Goal: Transaction & Acquisition: Obtain resource

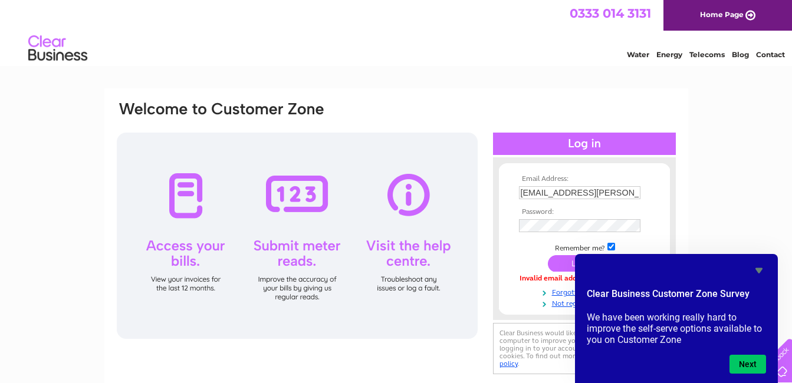
click at [698, 214] on div "Email Address: t--coleman@hotmail.co.uk Password: Forgotten password?" at bounding box center [396, 354] width 792 height 532
click at [721, 200] on div "Email Address: t--coleman@hotmail.co.uk Password: Forgotten password?" at bounding box center [396, 354] width 792 height 532
drag, startPoint x: 728, startPoint y: 108, endPoint x: 716, endPoint y: 117, distance: 14.6
click at [727, 109] on div "Email Address: t--coleman@hotmail.co.uk Password: Forgotten password?" at bounding box center [396, 354] width 792 height 532
click at [555, 261] on input "submit" at bounding box center [584, 263] width 73 height 17
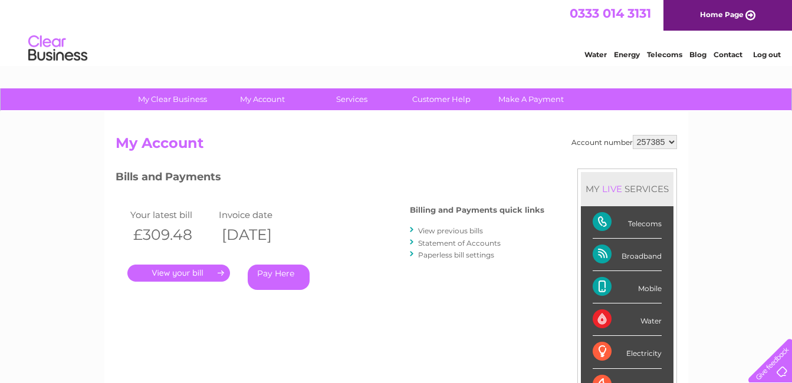
click at [429, 231] on link "View previous bills" at bounding box center [450, 230] width 65 height 9
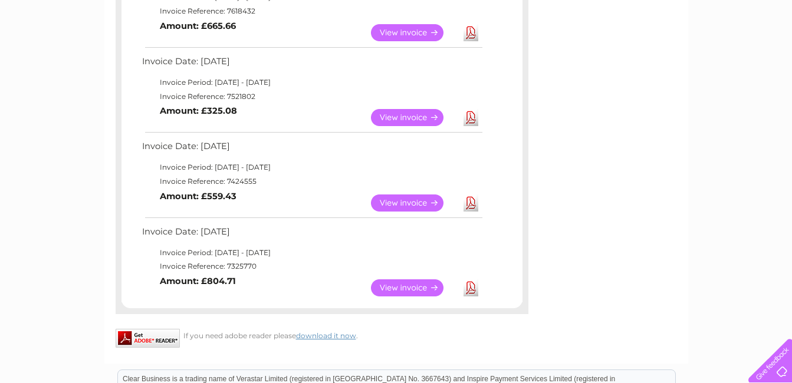
scroll to position [708, 0]
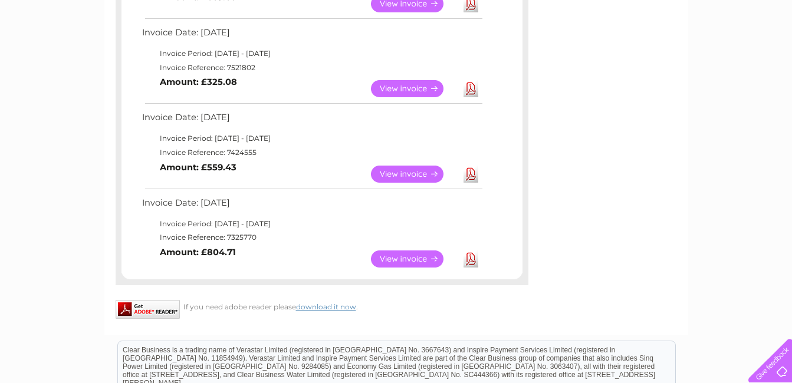
click at [400, 261] on link "View" at bounding box center [414, 259] width 87 height 17
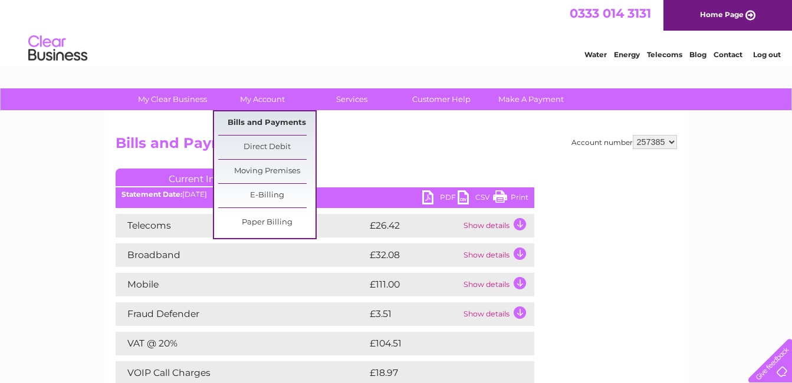
click at [280, 121] on link "Bills and Payments" at bounding box center [266, 123] width 97 height 24
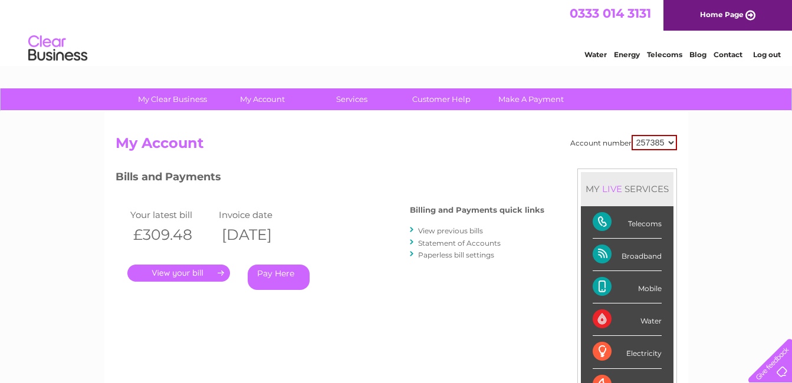
click at [195, 271] on link "." at bounding box center [178, 273] width 103 height 17
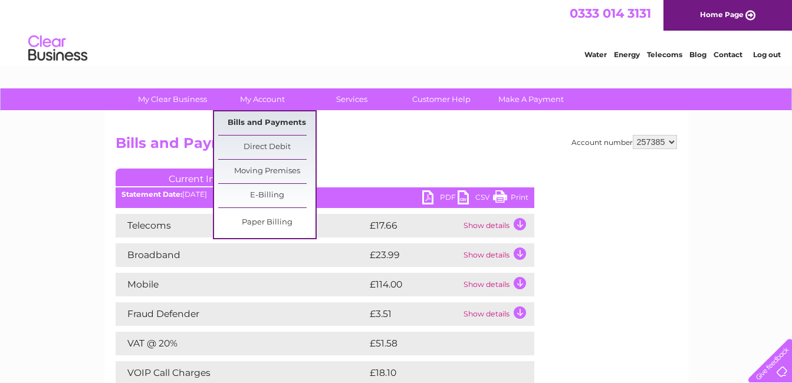
click at [264, 116] on link "Bills and Payments" at bounding box center [266, 123] width 97 height 24
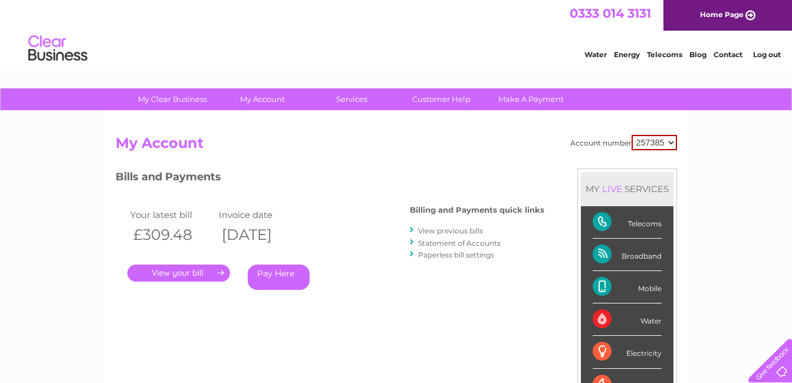
click at [428, 229] on link "View previous bills" at bounding box center [450, 230] width 65 height 9
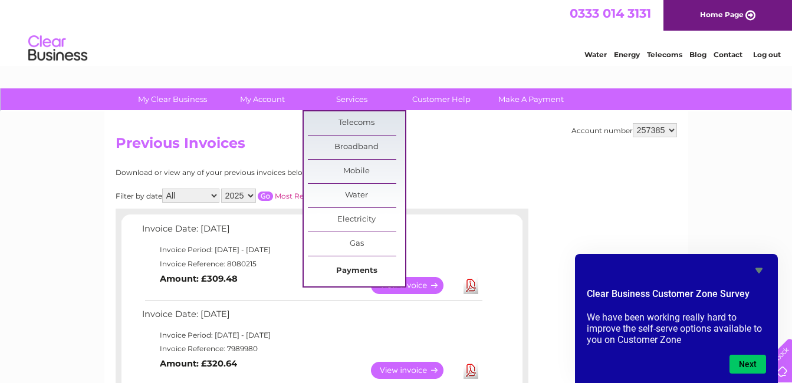
click at [352, 270] on link "Payments" at bounding box center [356, 271] width 97 height 24
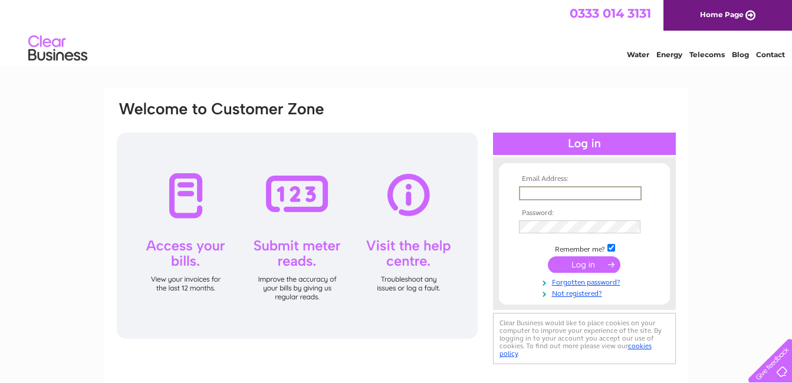
click at [543, 193] on input "text" at bounding box center [580, 193] width 123 height 14
type input "t--coleman@hotmail.co.uk"
click at [593, 263] on input "submit" at bounding box center [584, 263] width 73 height 17
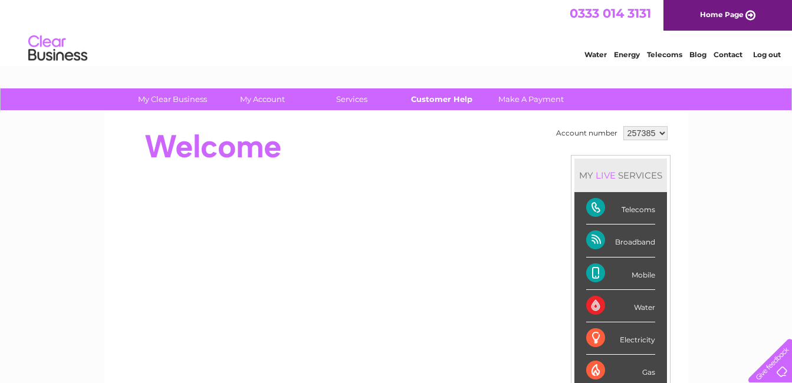
click at [433, 99] on link "Customer Help" at bounding box center [441, 99] width 97 height 22
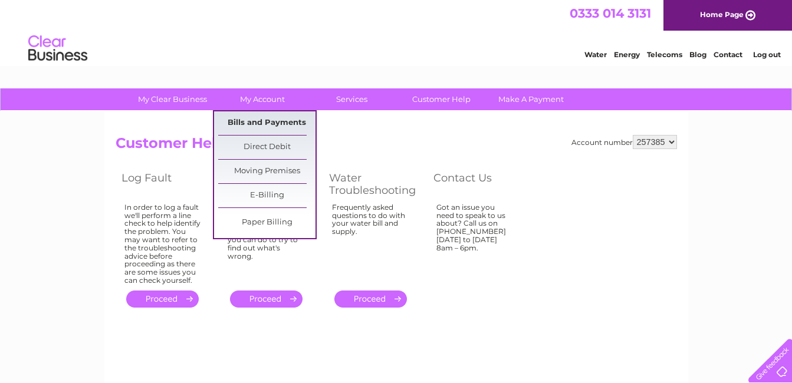
click at [265, 121] on link "Bills and Payments" at bounding box center [266, 123] width 97 height 24
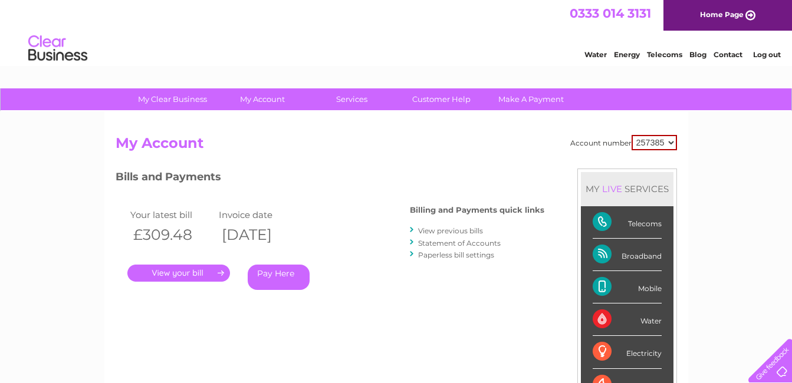
click at [433, 231] on link "View previous bills" at bounding box center [450, 230] width 65 height 9
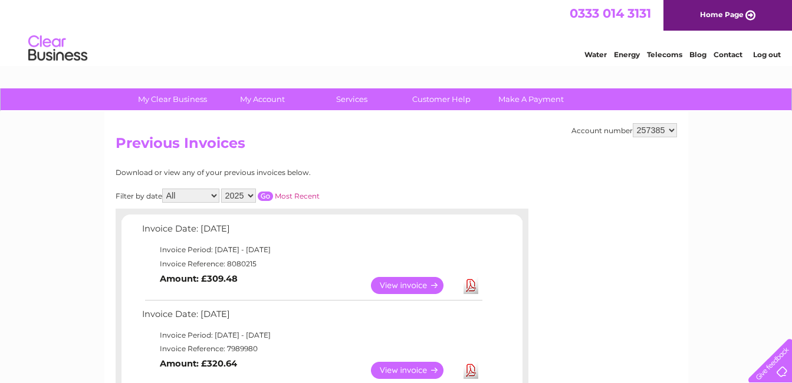
click at [212, 193] on select "All January February March April May June July August September October Novembe…" at bounding box center [190, 196] width 57 height 14
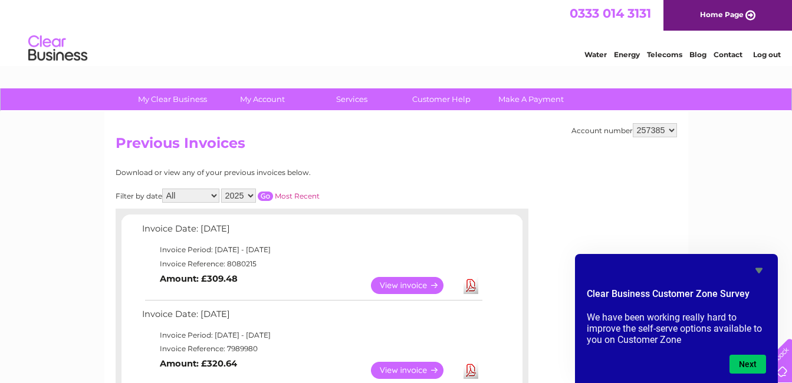
click at [250, 194] on select "2025 2024 2023 2022" at bounding box center [238, 196] width 35 height 14
select select "2024"
click at [222, 189] on select "2025 2024 2023 2022" at bounding box center [238, 196] width 35 height 14
click at [206, 193] on select "All January February March April May June July August September October Novembe…" at bounding box center [190, 196] width 57 height 14
select select "12"
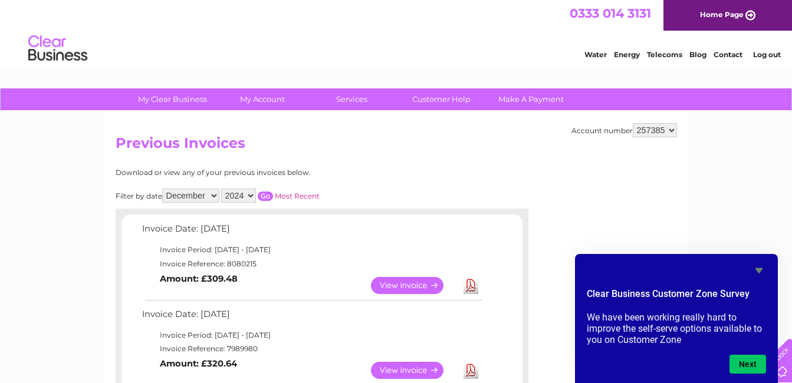
click at [163, 189] on select "All January February March April May June July August September October Novembe…" at bounding box center [190, 196] width 57 height 14
click at [292, 195] on link "Most Recent" at bounding box center [297, 196] width 45 height 9
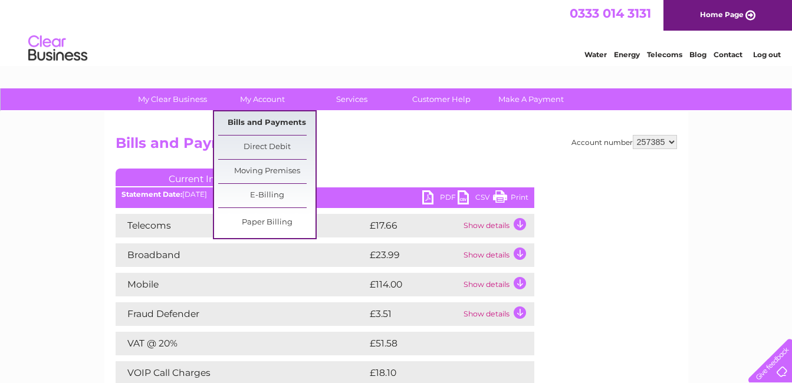
click at [272, 120] on link "Bills and Payments" at bounding box center [266, 123] width 97 height 24
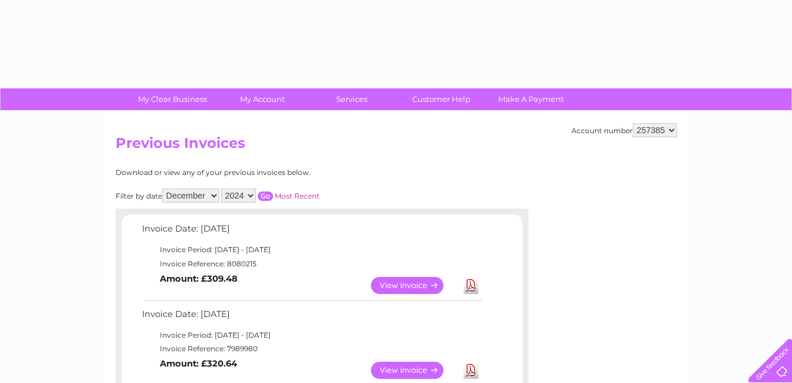
select select "12"
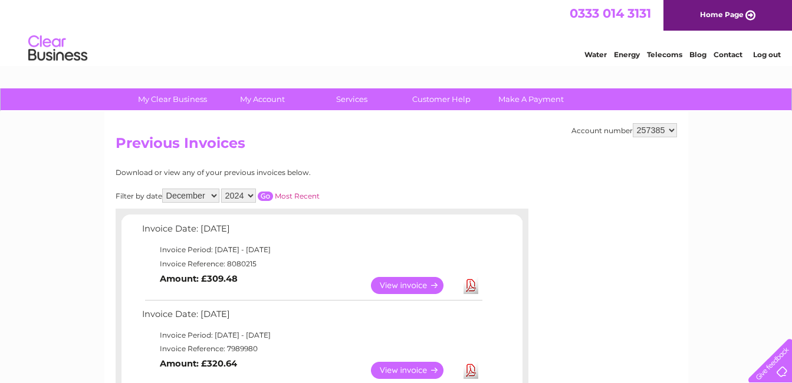
click at [250, 193] on select "2025 2024 2023 2022" at bounding box center [238, 196] width 35 height 14
click at [222, 189] on select "2025 2024 2023 2022" at bounding box center [238, 196] width 35 height 14
click at [202, 193] on select "All January February March April May June July August September October Novembe…" at bounding box center [190, 196] width 57 height 14
click at [251, 194] on select "2025 2024 2023 2022" at bounding box center [238, 196] width 35 height 14
select select "2024"
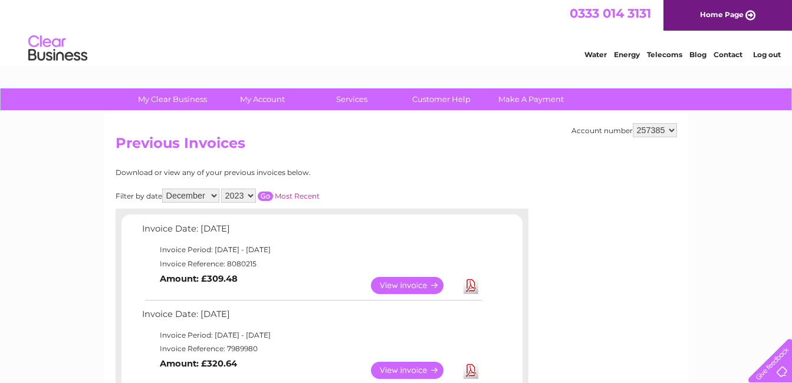
click at [222, 189] on select "2025 2024 2023 2022" at bounding box center [238, 196] width 35 height 14
click at [213, 193] on select "All January February March April May June July August September October Novembe…" at bounding box center [190, 196] width 57 height 14
click at [163, 189] on select "All January February March April May June July August September October Novembe…" at bounding box center [190, 196] width 57 height 14
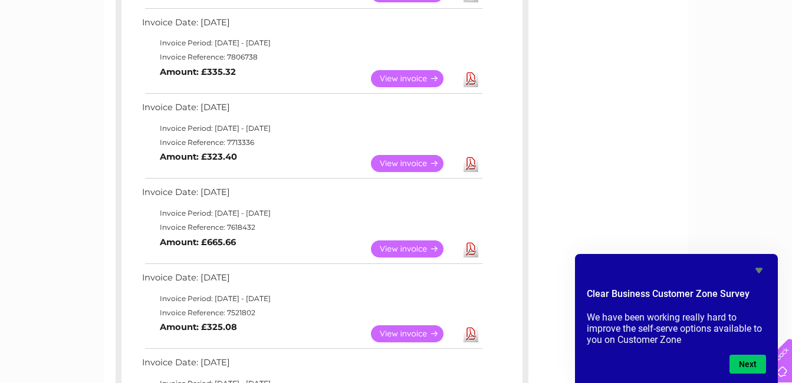
scroll to position [708, 0]
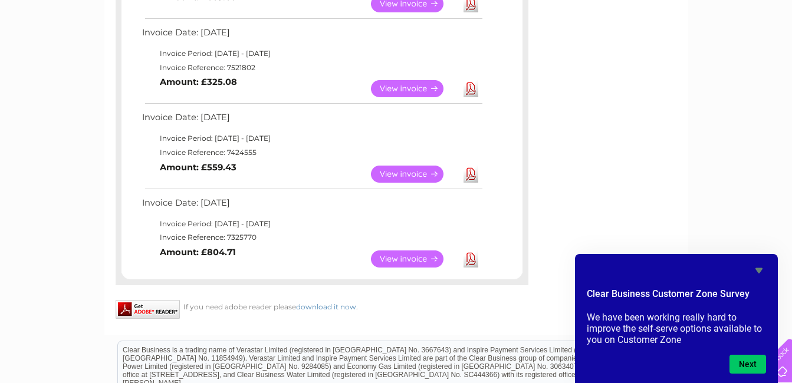
click at [328, 305] on link "download it now" at bounding box center [326, 306] width 60 height 9
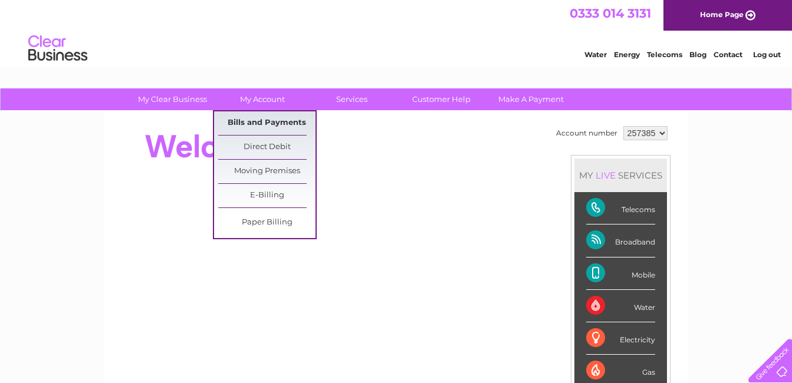
click at [274, 121] on link "Bills and Payments" at bounding box center [266, 123] width 97 height 24
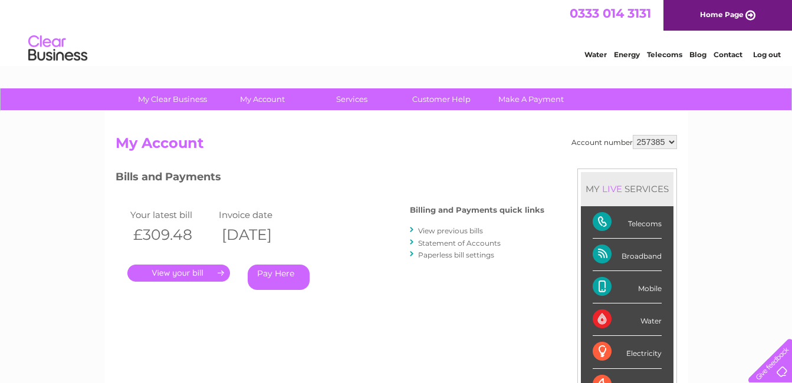
click at [451, 242] on link "Statement of Accounts" at bounding box center [459, 243] width 83 height 9
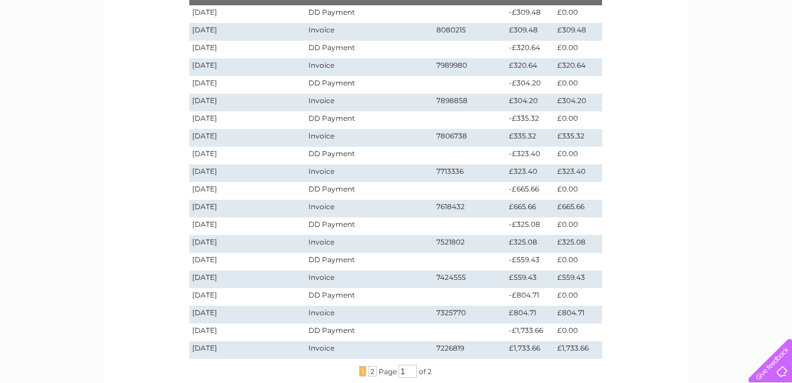
scroll to position [236, 0]
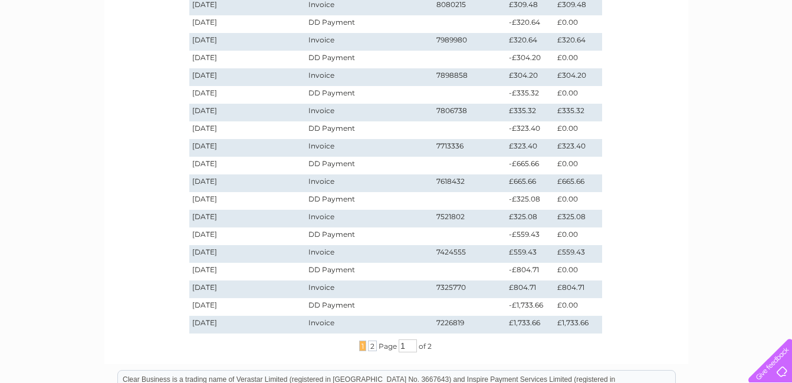
click at [246, 323] on td "[DATE]" at bounding box center [247, 325] width 117 height 18
click at [231, 321] on td "10/12/2024" at bounding box center [247, 325] width 117 height 18
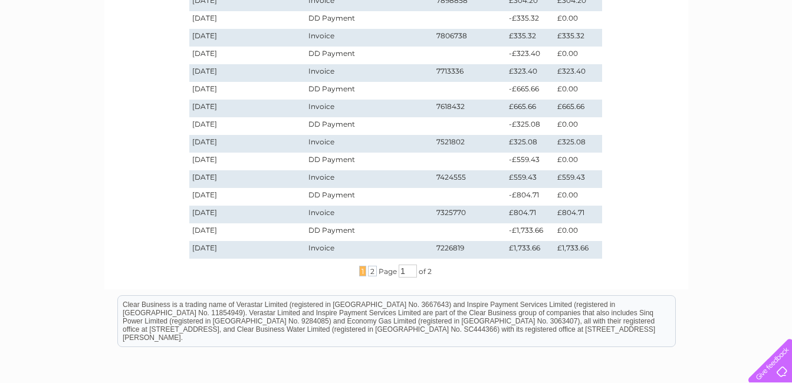
scroll to position [354, 0]
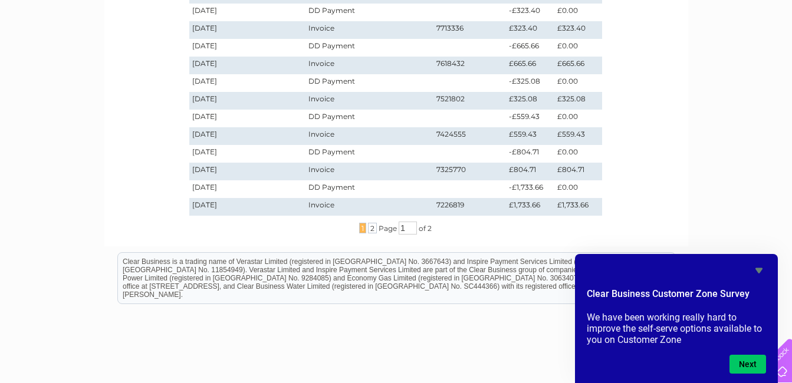
click at [735, 229] on div "My Clear Business Login Details My Details My Preferences Link Account My Accou…" at bounding box center [396, 91] width 792 height 713
click at [371, 227] on span "2" at bounding box center [372, 228] width 9 height 11
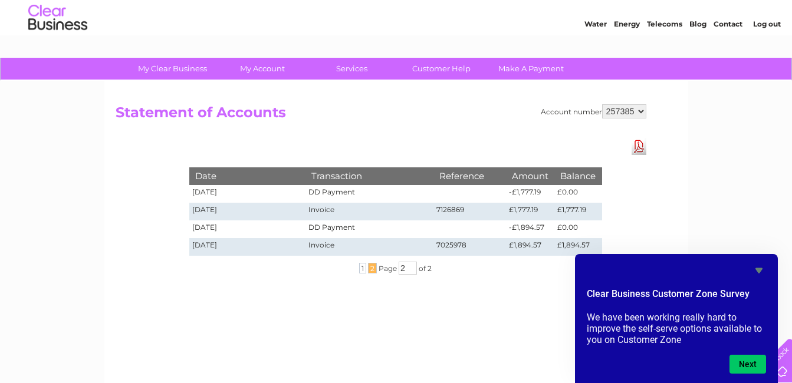
scroll to position [0, 0]
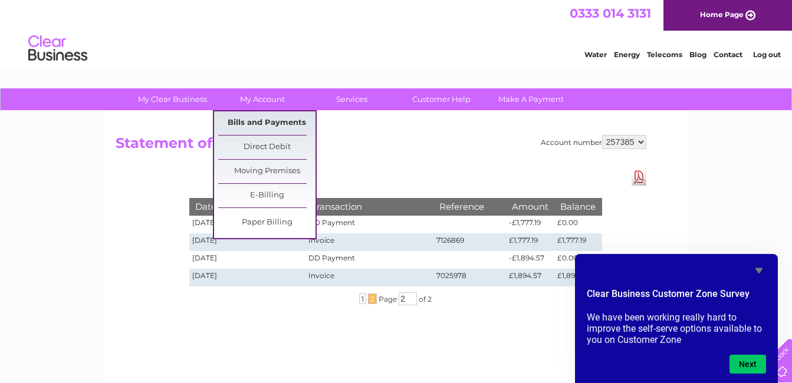
click at [271, 118] on link "Bills and Payments" at bounding box center [266, 123] width 97 height 24
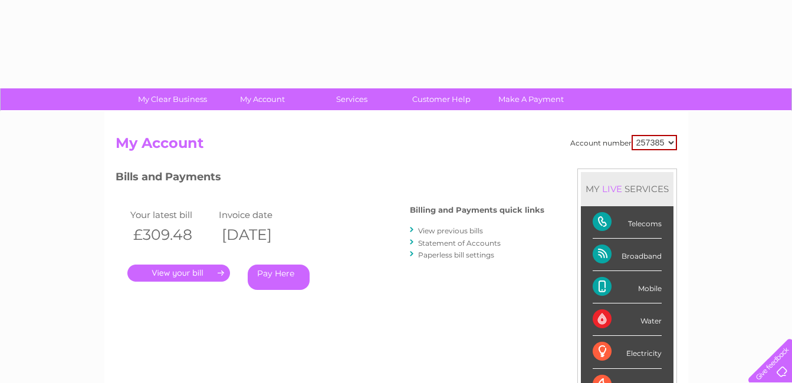
click at [274, 117] on div "Account number 257385 My Account MY LIVE SERVICES Telecoms Broadband Mobile Wat…" at bounding box center [396, 306] width 584 height 390
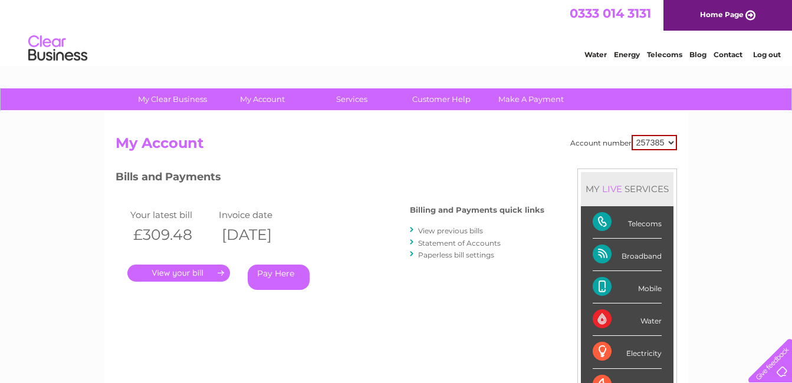
click at [208, 272] on link "." at bounding box center [178, 273] width 103 height 17
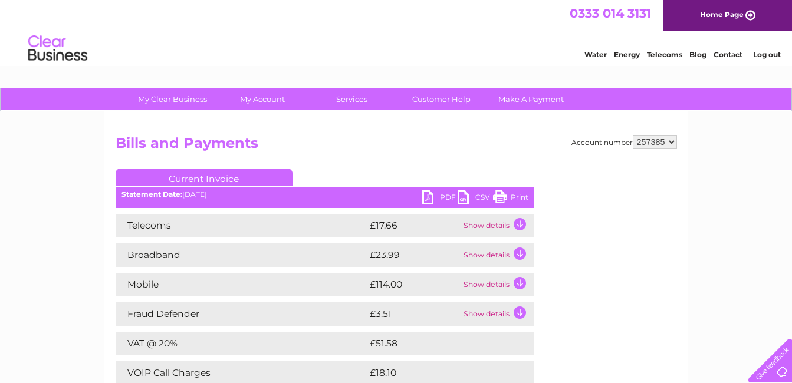
click at [473, 196] on link "CSV" at bounding box center [475, 198] width 35 height 17
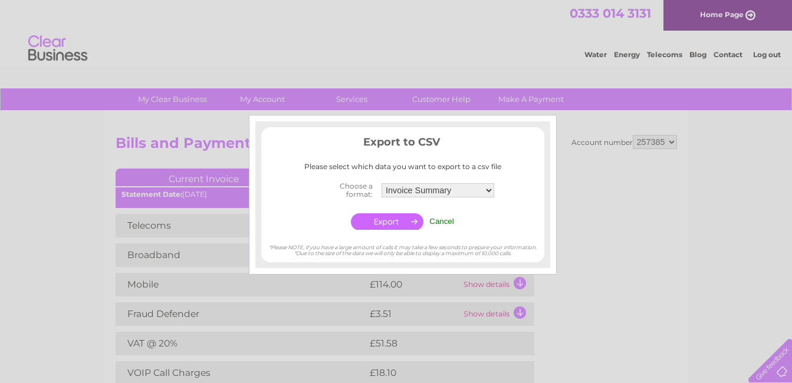
click at [450, 217] on input "Cancel" at bounding box center [441, 221] width 25 height 9
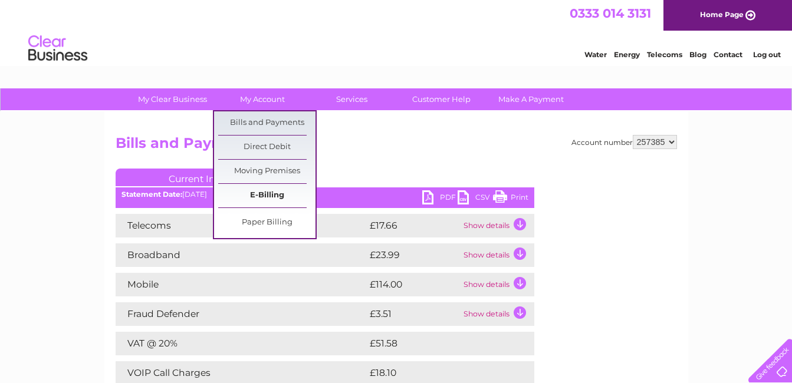
click at [262, 196] on link "E-Billing" at bounding box center [266, 196] width 97 height 24
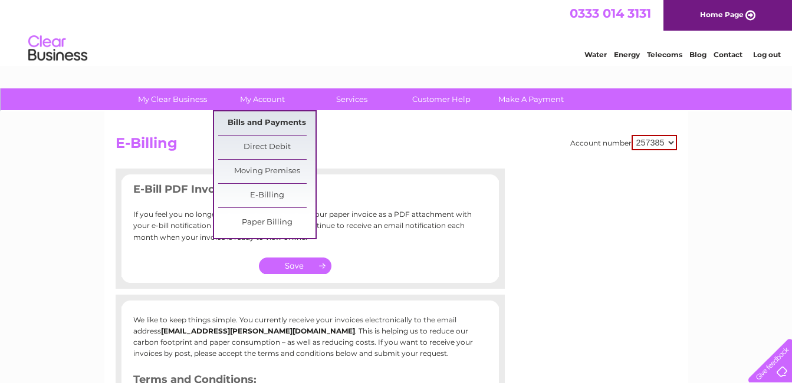
click at [267, 122] on link "Bills and Payments" at bounding box center [266, 123] width 97 height 24
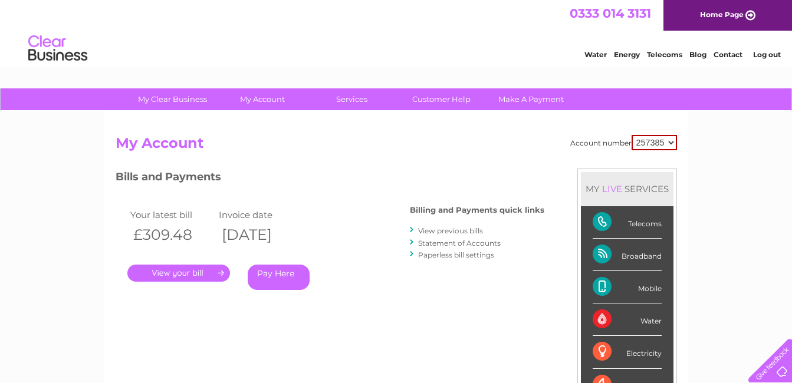
click at [447, 231] on link "View previous bills" at bounding box center [450, 230] width 65 height 9
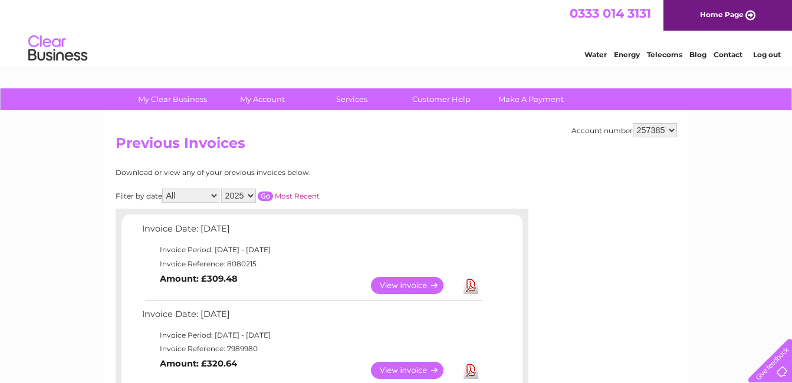
click at [215, 195] on select "All January February March April May June July August September October Novembe…" at bounding box center [190, 196] width 57 height 14
click at [251, 195] on select "2025 2024 2023 2022" at bounding box center [238, 196] width 35 height 14
select select "2024"
click at [222, 189] on select "2025 2024 2023 2022" at bounding box center [238, 196] width 35 height 14
click at [213, 193] on select "All January February March April May June July August September October Novembe…" at bounding box center [190, 196] width 57 height 14
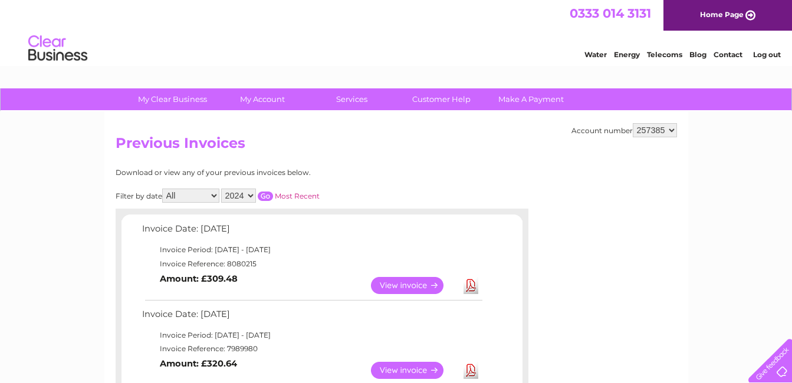
click at [195, 193] on select "All January February March April May June July August September October Novembe…" at bounding box center [190, 196] width 57 height 14
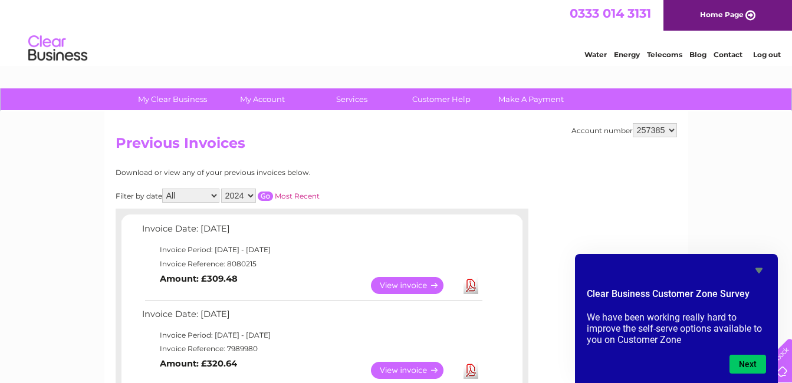
click at [163, 189] on select "All January February March April May June July August September October Novembe…" at bounding box center [190, 196] width 57 height 14
click at [199, 194] on select "All January February March April May June July August September October Novembe…" at bounding box center [190, 196] width 57 height 14
click at [163, 189] on select "All January February March April May June July August September October Novembe…" at bounding box center [190, 196] width 57 height 14
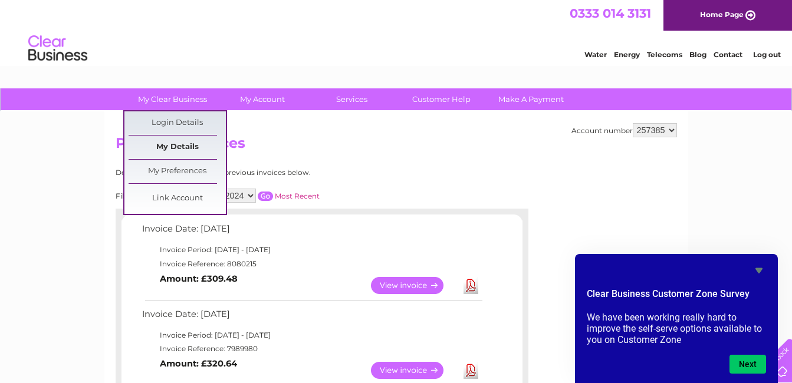
click at [186, 146] on link "My Details" at bounding box center [177, 148] width 97 height 24
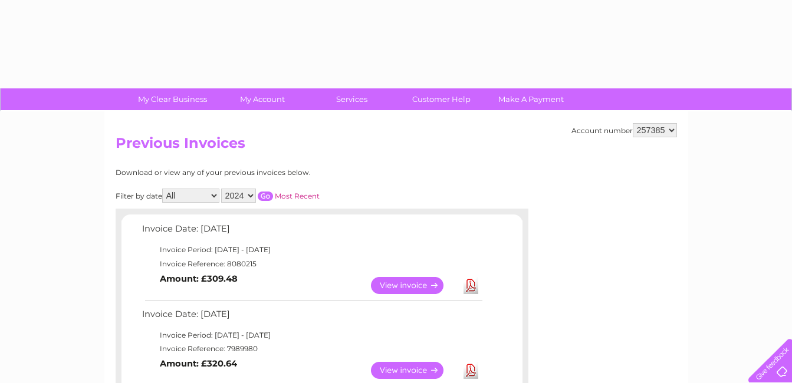
select select "2024"
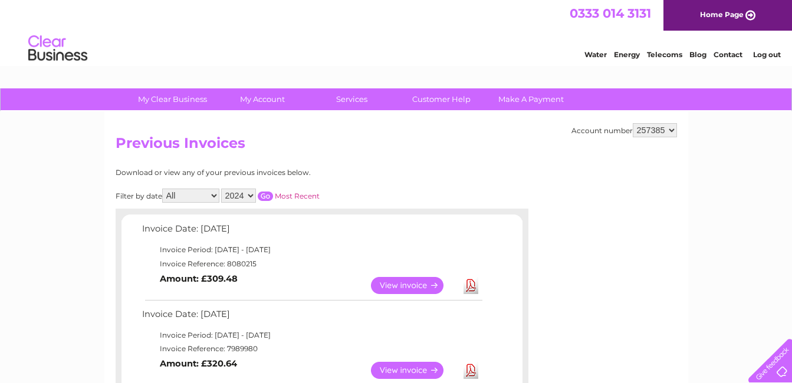
click at [270, 196] on input "button" at bounding box center [265, 196] width 15 height 9
click at [251, 194] on select "2025 2024 2023 2022" at bounding box center [238, 196] width 35 height 14
click at [222, 189] on select "2025 2024 2023 2022" at bounding box center [238, 196] width 35 height 14
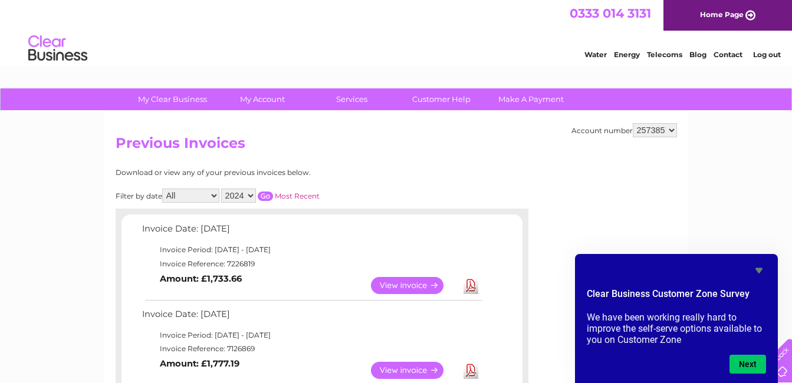
click at [403, 285] on link "View" at bounding box center [414, 285] width 87 height 17
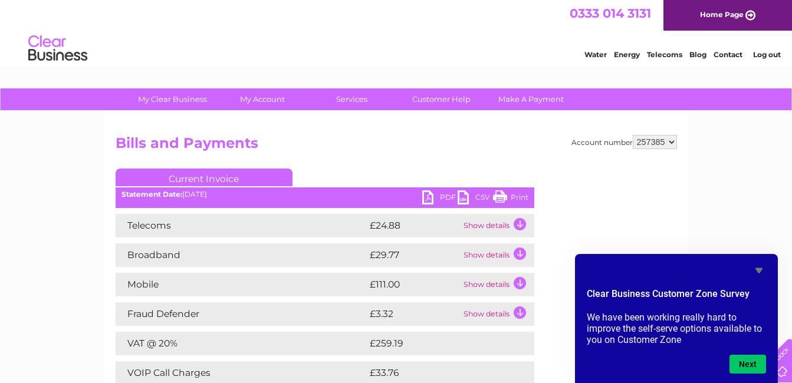
click at [443, 196] on link "PDF" at bounding box center [439, 198] width 35 height 17
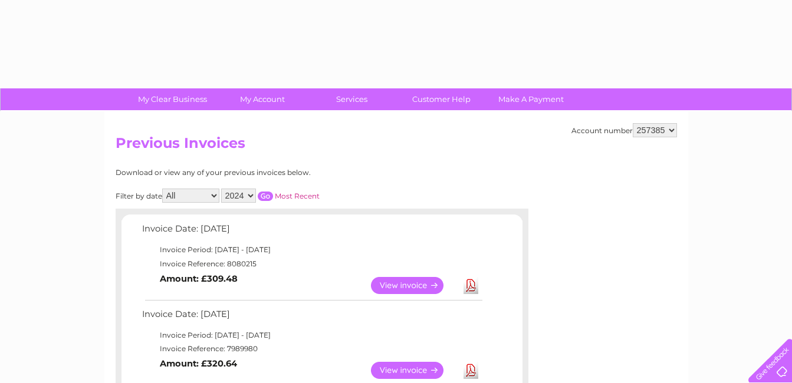
select select "2024"
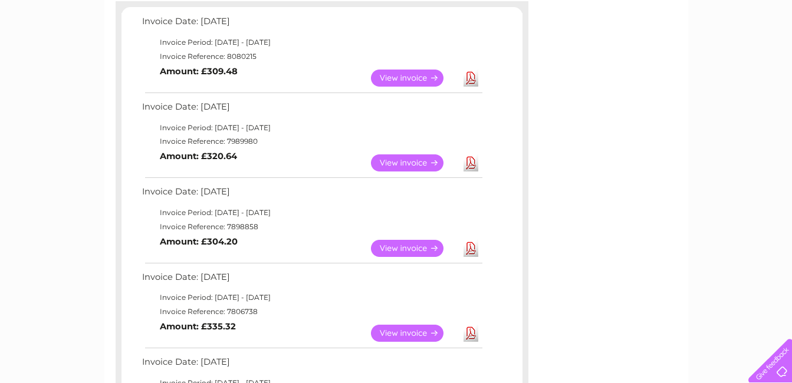
scroll to position [236, 0]
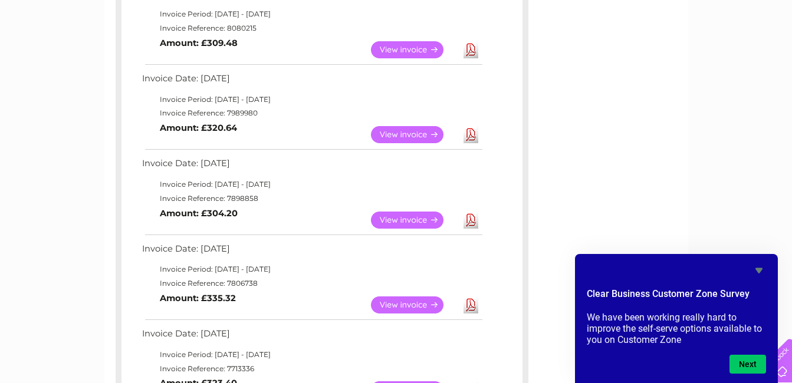
click at [427, 216] on link "View" at bounding box center [414, 220] width 87 height 17
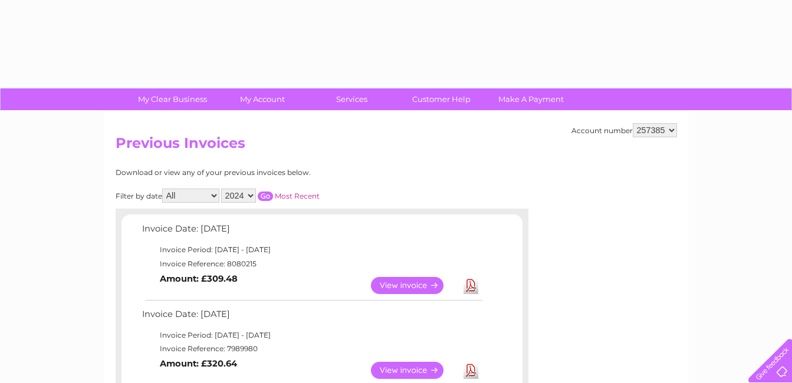
select select "2024"
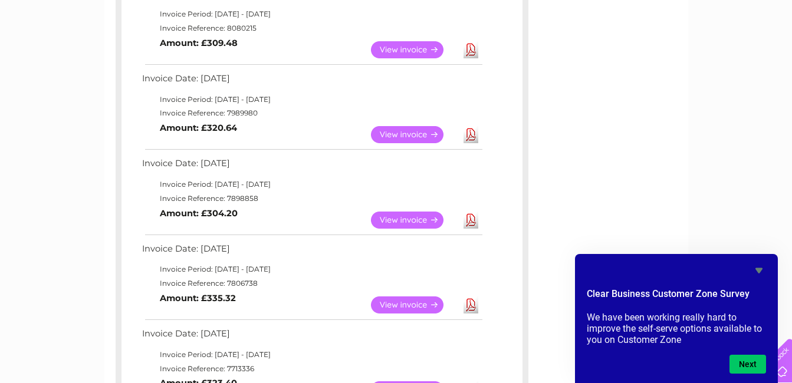
click at [398, 217] on link "View" at bounding box center [414, 220] width 87 height 17
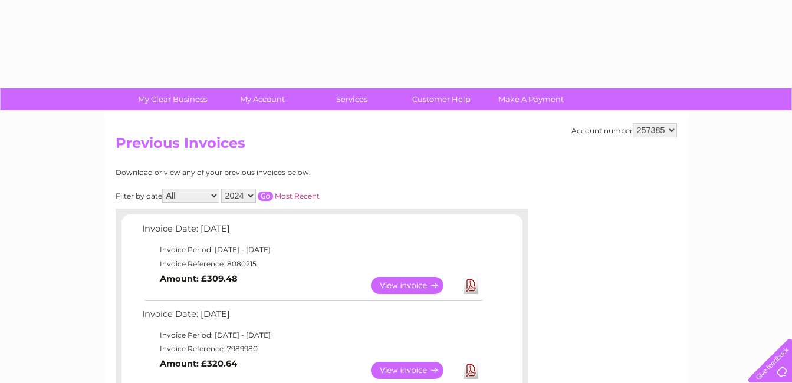
select select "2024"
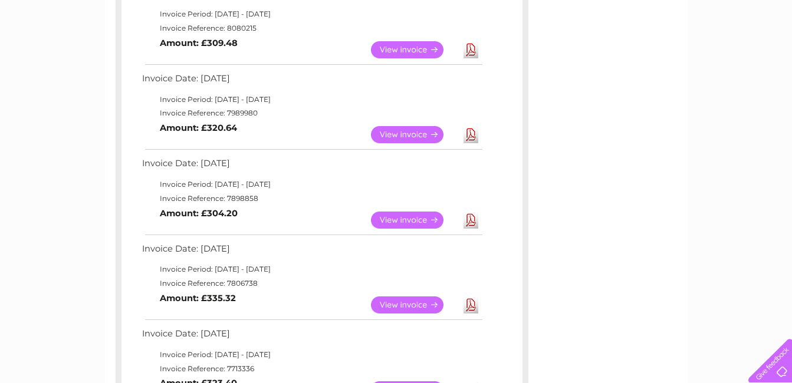
click at [346, 196] on td "Invoice Reference: 7898858" at bounding box center [311, 199] width 345 height 14
click at [396, 217] on link "View" at bounding box center [414, 220] width 87 height 17
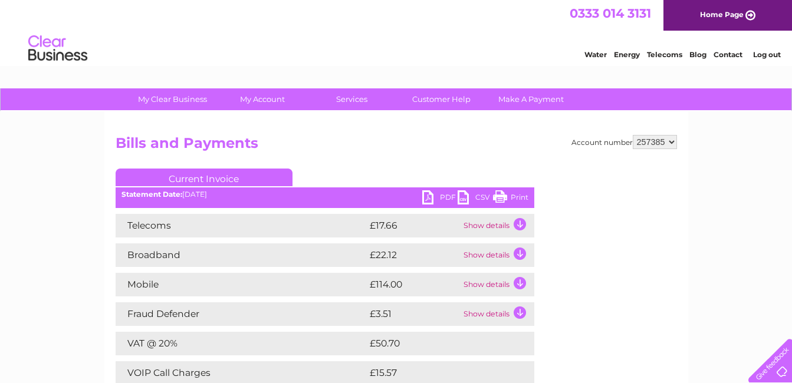
click at [475, 198] on link "CSV" at bounding box center [475, 198] width 35 height 17
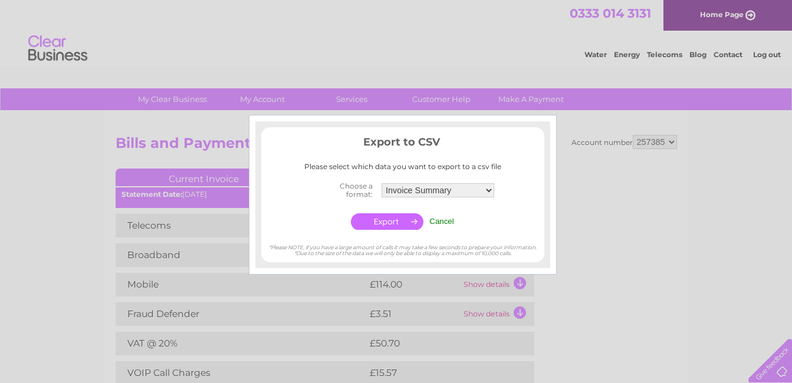
click at [487, 205] on center "Choose a format: Invoice Summary Telecoms Call Summary Mobile Call summary Serv…" at bounding box center [402, 206] width 283 height 54
click at [443, 218] on input "Cancel" at bounding box center [441, 221] width 25 height 9
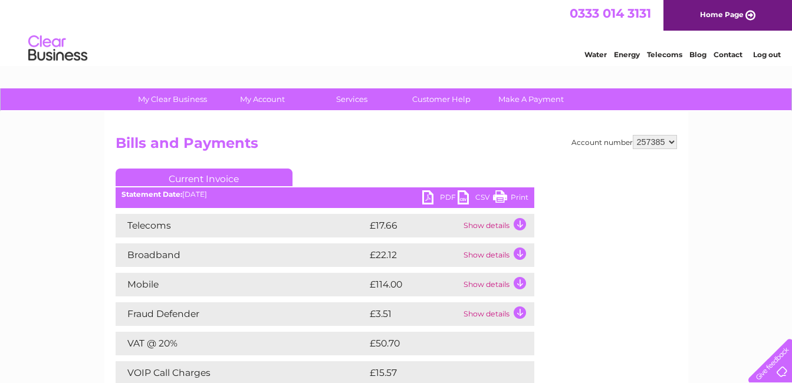
click at [445, 195] on link "PDF" at bounding box center [439, 198] width 35 height 17
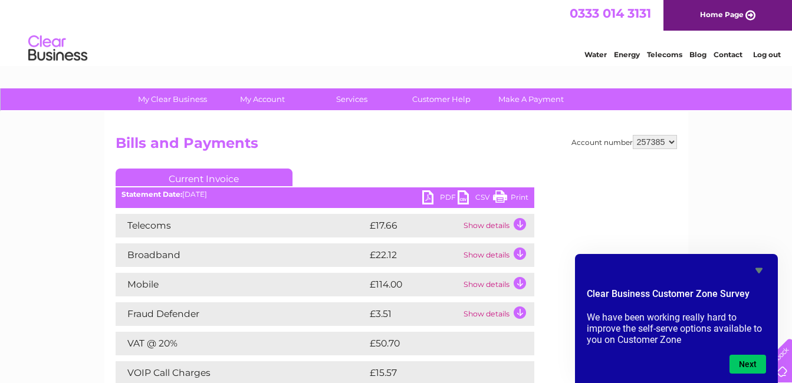
click at [441, 193] on link "PDF" at bounding box center [439, 198] width 35 height 17
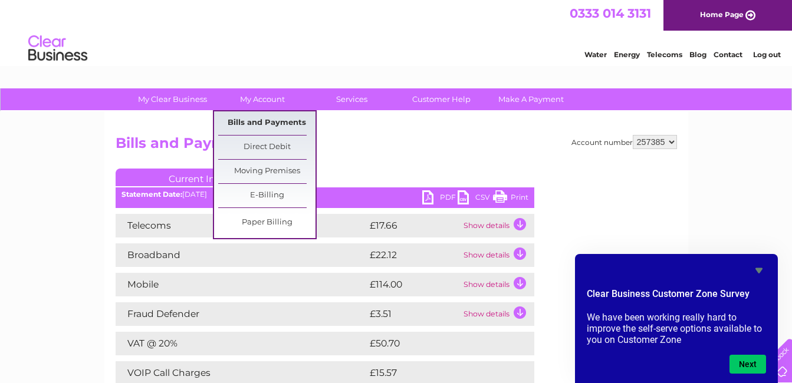
click at [267, 120] on link "Bills and Payments" at bounding box center [266, 123] width 97 height 24
click at [273, 117] on link "Bills and Payments" at bounding box center [266, 123] width 97 height 24
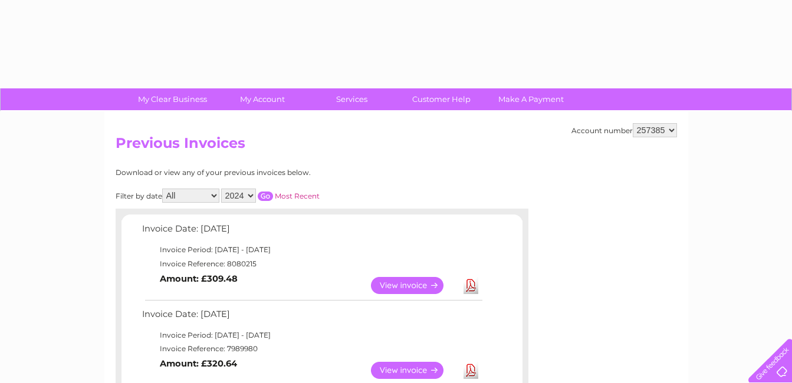
select select "2024"
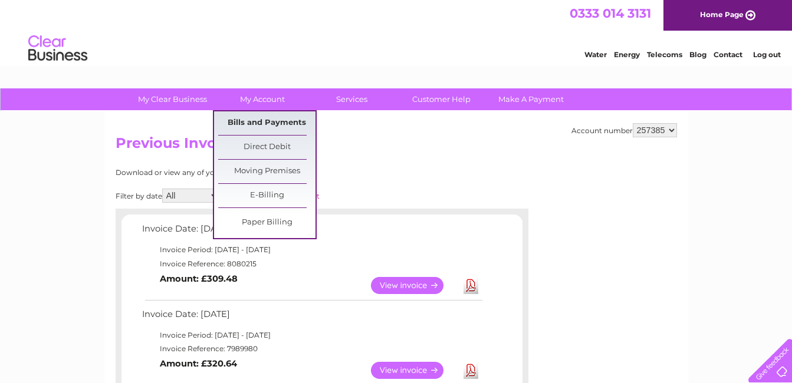
click at [271, 118] on link "Bills and Payments" at bounding box center [266, 123] width 97 height 24
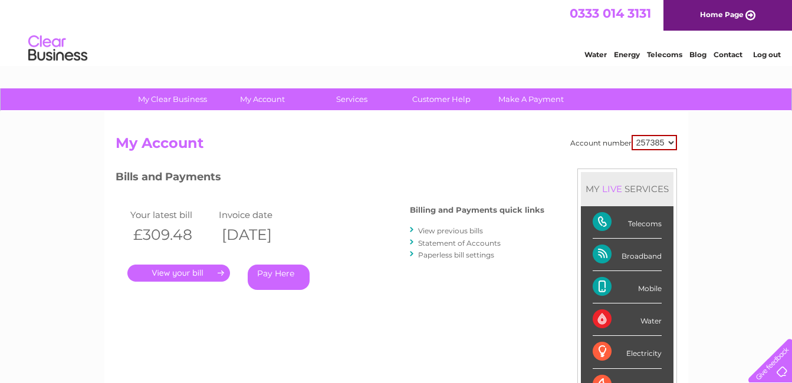
click at [430, 231] on link "View previous bills" at bounding box center [450, 230] width 65 height 9
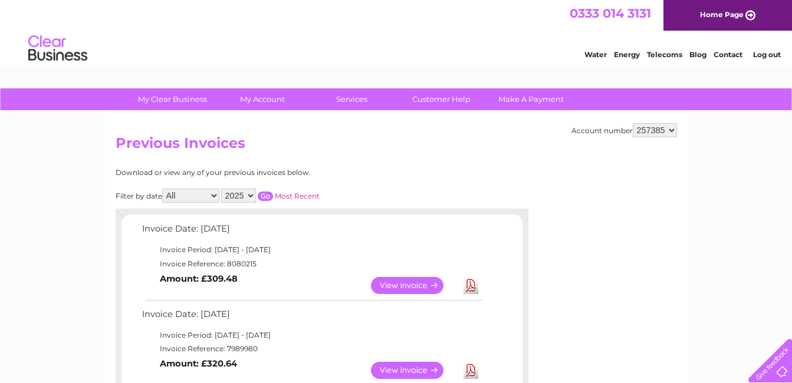
click at [216, 193] on select "All January February March April May June July August September October Novembe…" at bounding box center [190, 196] width 57 height 14
click at [248, 193] on select "2025 2024 2023 2022" at bounding box center [238, 196] width 35 height 14
select select "2024"
click at [222, 189] on select "2025 2024 2023 2022" at bounding box center [238, 196] width 35 height 14
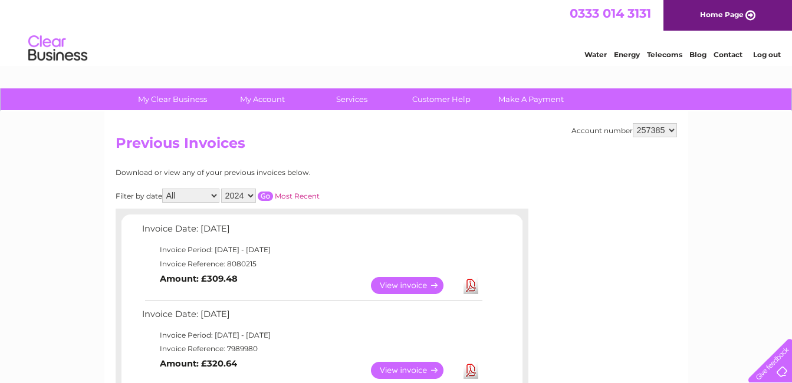
click at [213, 193] on select "All January February March April May June July August September October Novembe…" at bounding box center [190, 196] width 57 height 14
click at [266, 195] on input "button" at bounding box center [265, 196] width 15 height 9
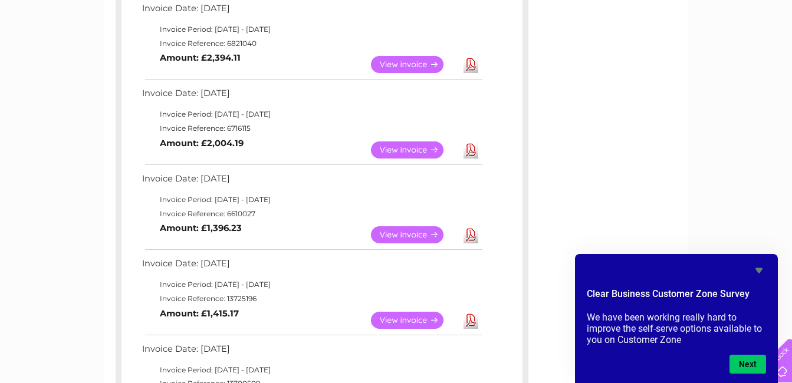
scroll to position [590, 0]
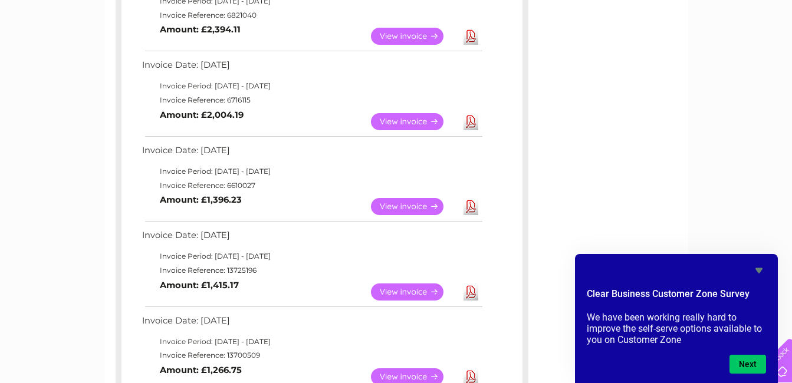
click at [406, 205] on link "View" at bounding box center [414, 206] width 87 height 17
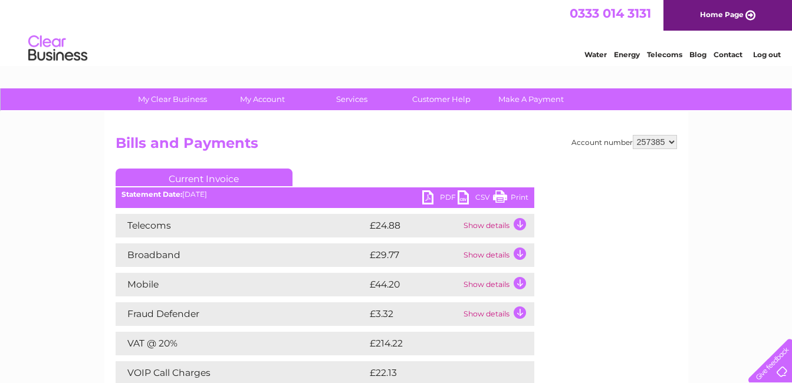
click at [442, 194] on link "PDF" at bounding box center [439, 198] width 35 height 17
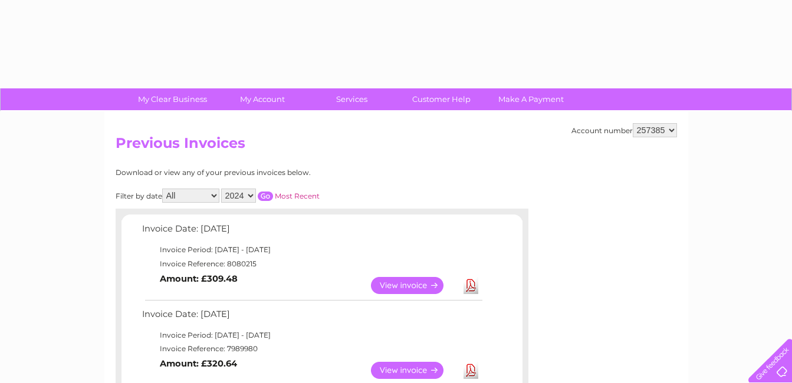
select select "2024"
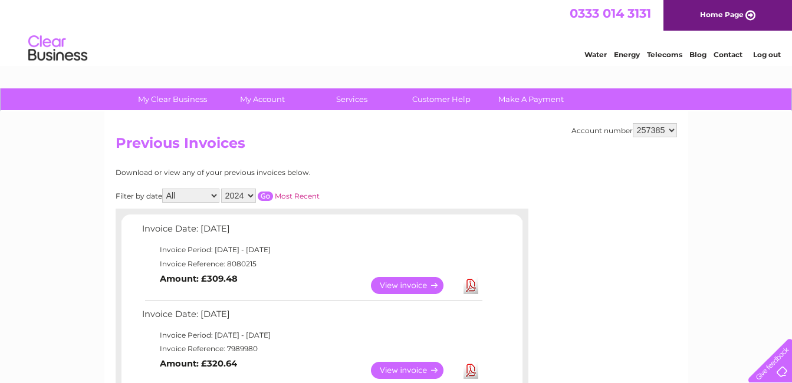
click at [265, 195] on input "button" at bounding box center [265, 196] width 15 height 9
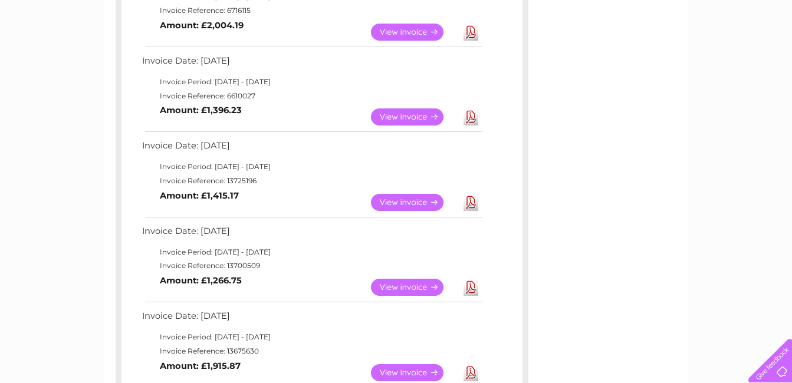
scroll to position [708, 0]
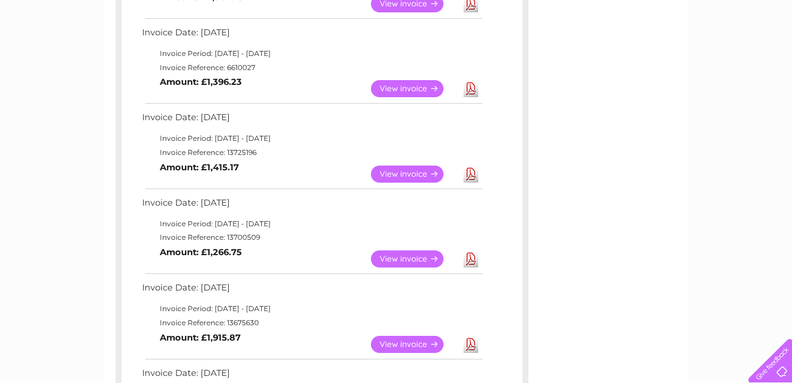
click at [409, 174] on link "View" at bounding box center [414, 174] width 87 height 17
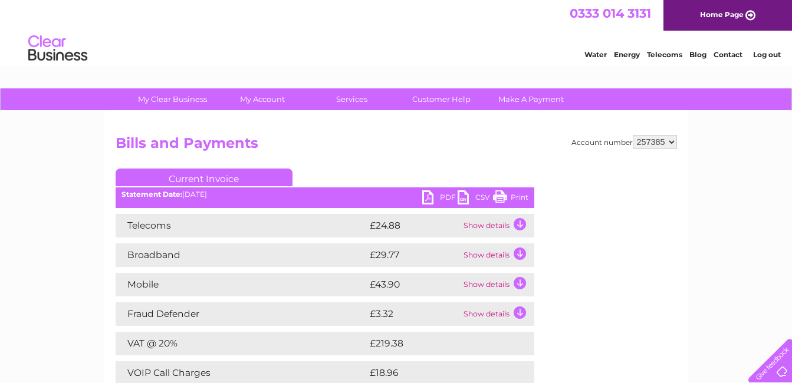
click at [443, 194] on link "PDF" at bounding box center [439, 198] width 35 height 17
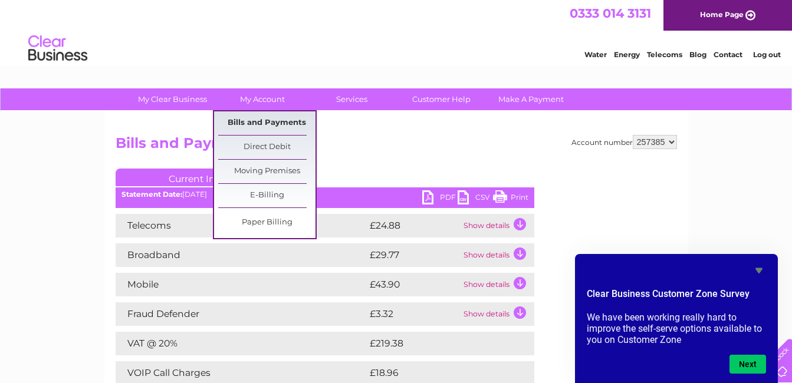
click at [269, 119] on link "Bills and Payments" at bounding box center [266, 123] width 97 height 24
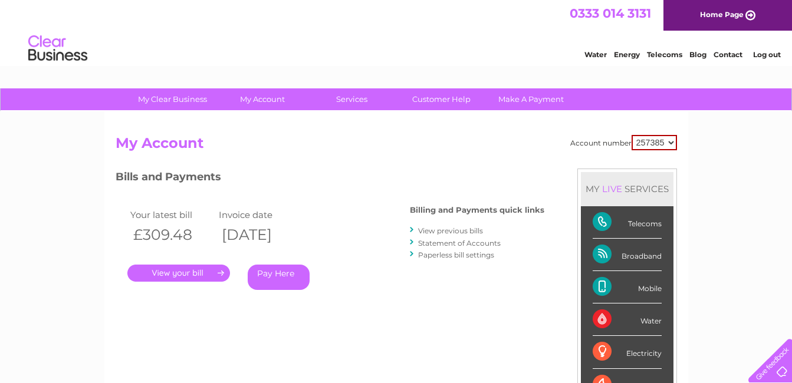
click at [430, 229] on link "View previous bills" at bounding box center [450, 230] width 65 height 9
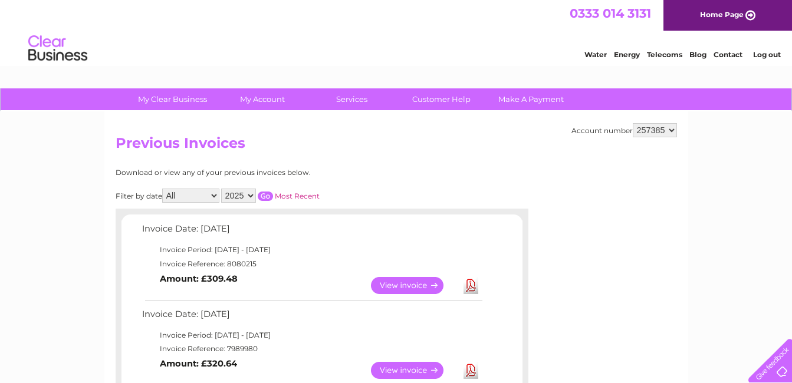
click at [250, 193] on select "2025 2024 2023 2022" at bounding box center [238, 196] width 35 height 14
select select "2024"
click at [222, 189] on select "2025 2024 2023 2022" at bounding box center [238, 196] width 35 height 14
click at [266, 189] on div "Filter by date All January February March April May June July August September …" at bounding box center [271, 196] width 310 height 14
click at [268, 195] on input "button" at bounding box center [265, 196] width 15 height 9
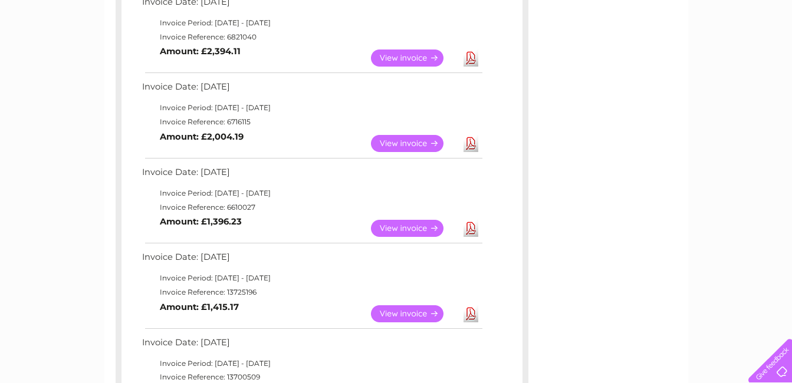
scroll to position [590, 0]
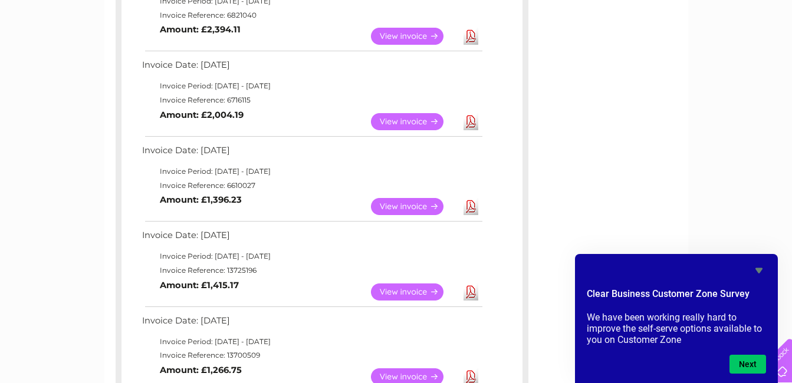
click at [397, 290] on link "View" at bounding box center [414, 292] width 87 height 17
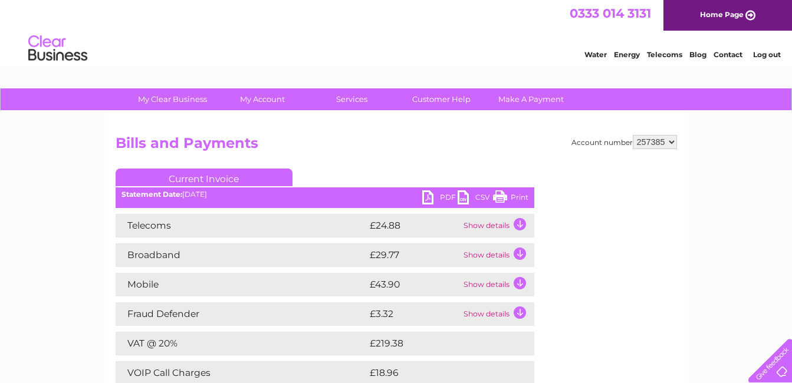
click at [445, 197] on link "PDF" at bounding box center [439, 198] width 35 height 17
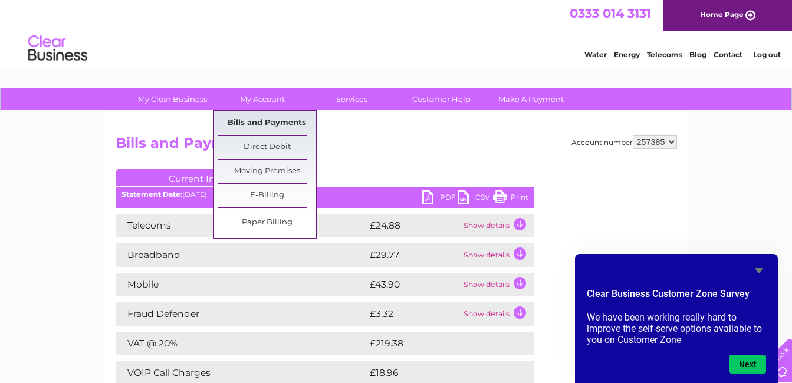
click at [271, 121] on link "Bills and Payments" at bounding box center [266, 123] width 97 height 24
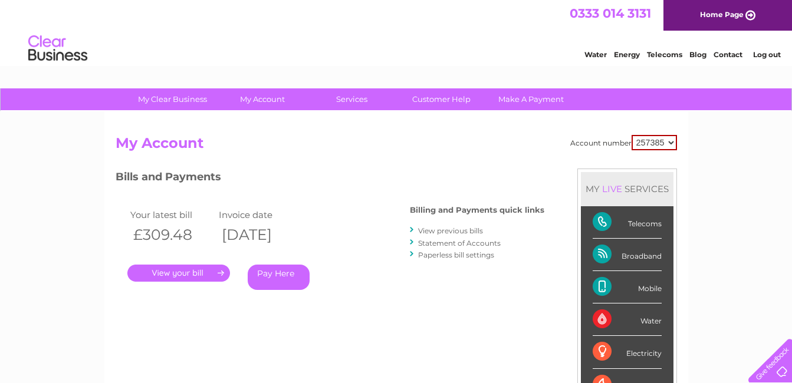
click at [425, 229] on link "View previous bills" at bounding box center [450, 230] width 65 height 9
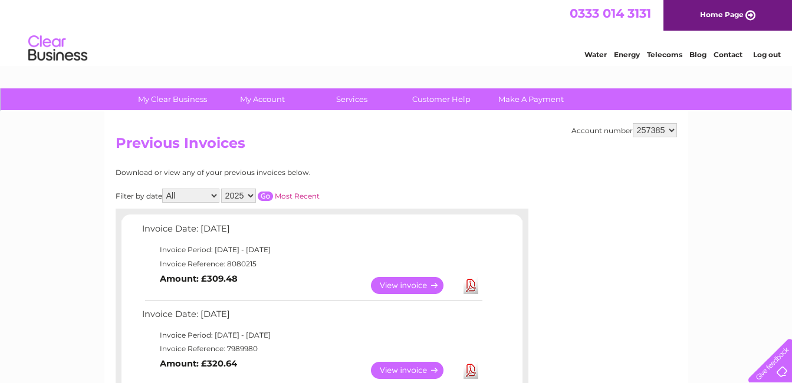
click at [250, 194] on select "2025 2024 2023 2022" at bounding box center [238, 196] width 35 height 14
select select "2024"
click at [222, 189] on select "2025 2024 2023 2022" at bounding box center [238, 196] width 35 height 14
click at [266, 193] on input "button" at bounding box center [265, 196] width 15 height 9
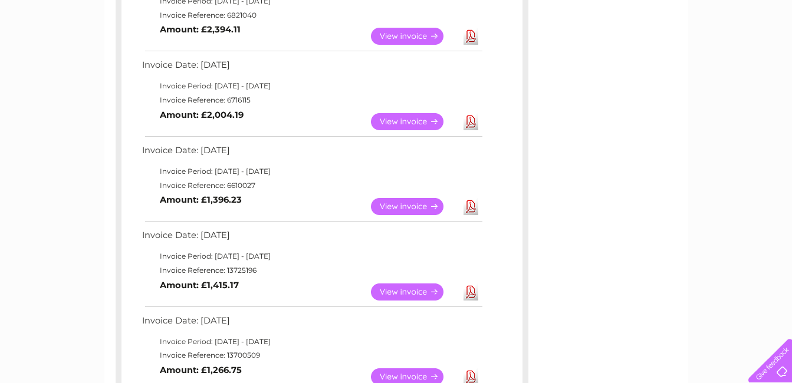
scroll to position [708, 0]
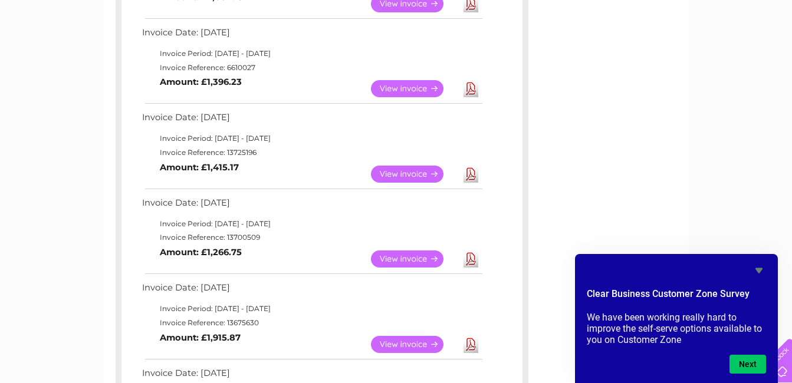
click at [401, 172] on link "View" at bounding box center [414, 174] width 87 height 17
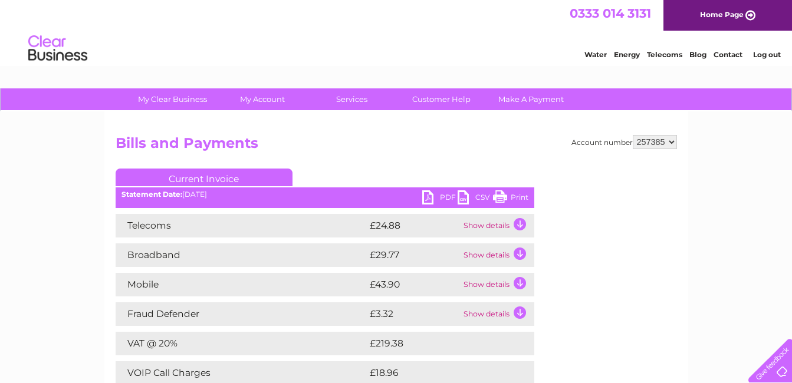
click at [447, 196] on link "PDF" at bounding box center [439, 198] width 35 height 17
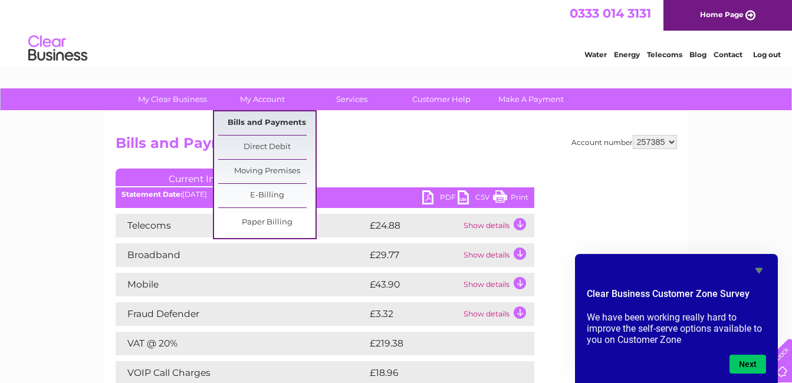
click at [267, 120] on link "Bills and Payments" at bounding box center [266, 123] width 97 height 24
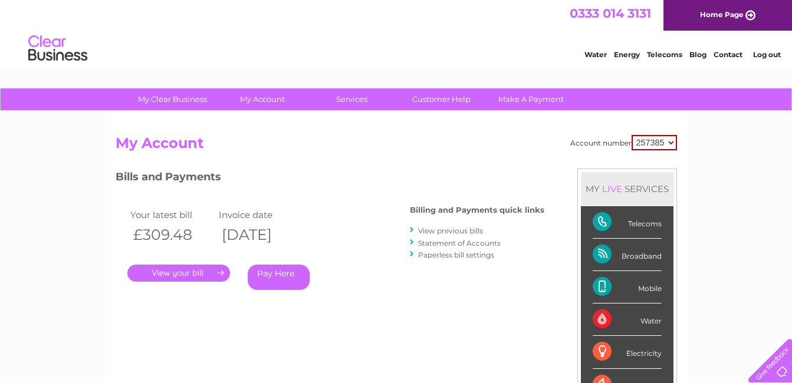
click at [439, 229] on link "View previous bills" at bounding box center [450, 230] width 65 height 9
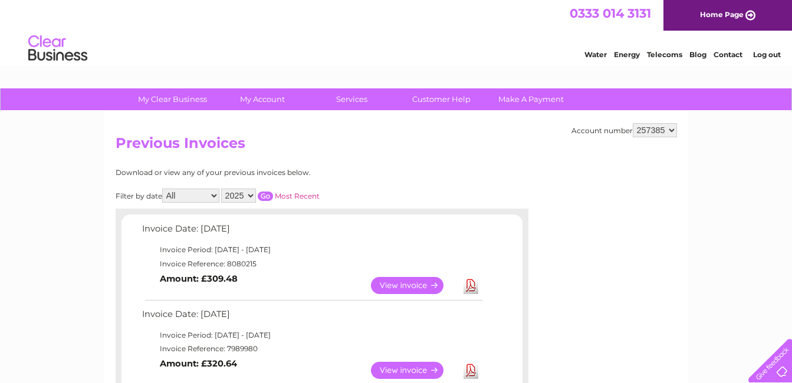
click at [249, 193] on select "2025 2024 2023 2022" at bounding box center [238, 196] width 35 height 14
select select "2024"
click at [222, 189] on select "2025 2024 2023 2022" at bounding box center [238, 196] width 35 height 14
click at [266, 195] on input "button" at bounding box center [265, 196] width 15 height 9
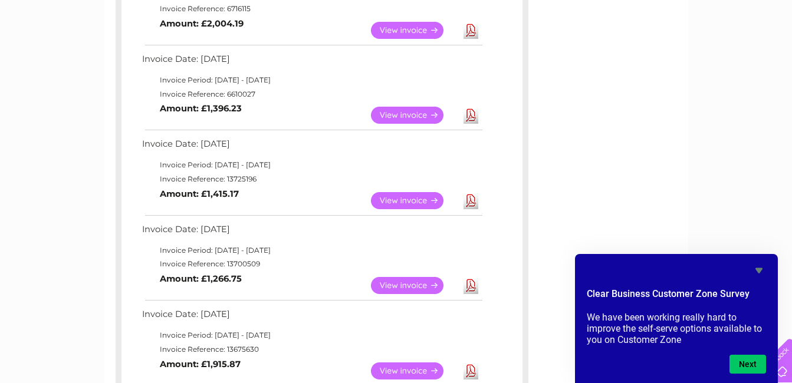
scroll to position [708, 0]
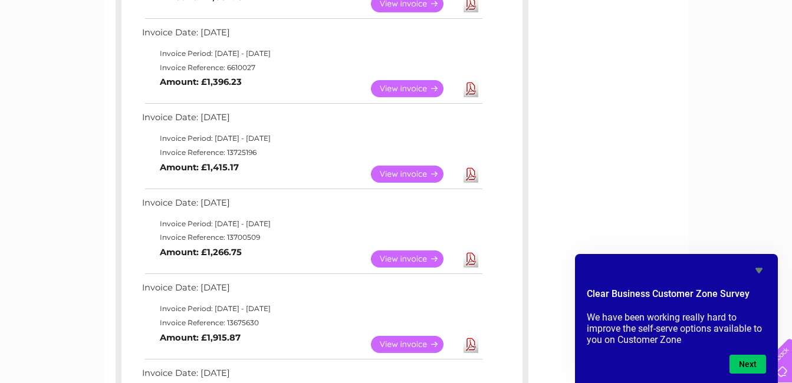
click at [393, 258] on link "View" at bounding box center [414, 259] width 87 height 17
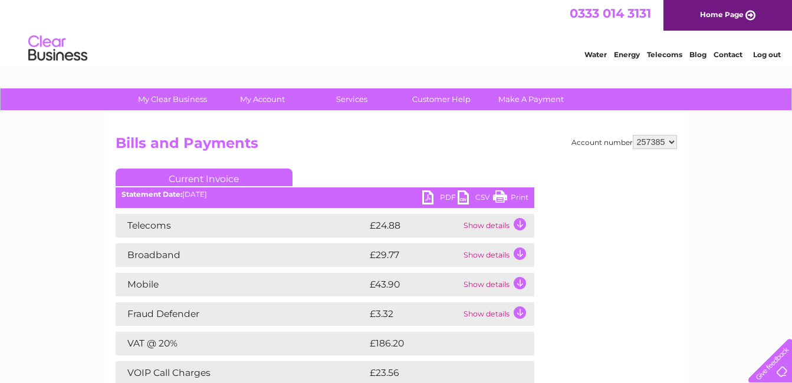
click at [442, 196] on link "PDF" at bounding box center [439, 198] width 35 height 17
